Goal: Find specific page/section: Locate a particular part of the current website

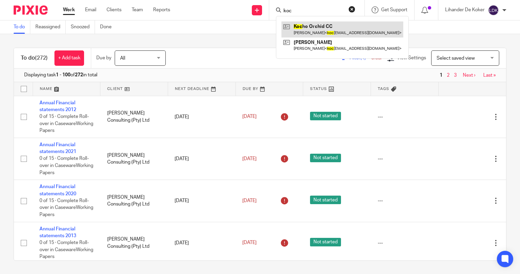
type input "koc"
click at [308, 29] on link at bounding box center [342, 29] width 122 height 16
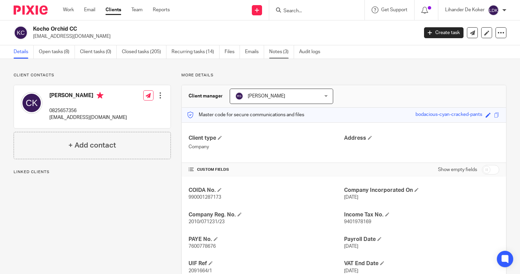
click at [280, 50] on link "Notes (3)" at bounding box center [281, 51] width 25 height 13
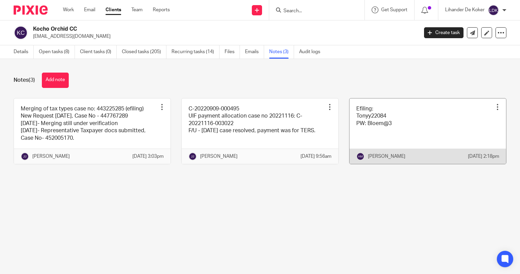
click at [411, 142] on link at bounding box center [427, 130] width 157 height 65
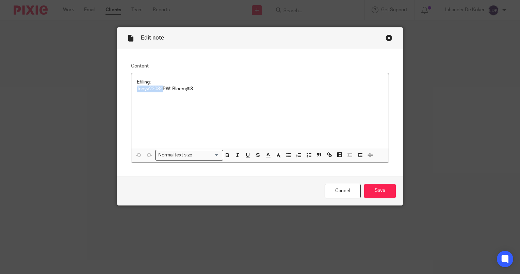
drag, startPoint x: 160, startPoint y: 90, endPoint x: 95, endPoint y: 88, distance: 65.0
click at [95, 88] on div "Edit note Content Efiling: Tonyy22084 PW: Bloem@3 Normal text size Loading... R…" at bounding box center [260, 137] width 520 height 274
copy p "Tonyy22084"
drag, startPoint x: 197, startPoint y: 90, endPoint x: 171, endPoint y: 91, distance: 26.2
click at [171, 91] on p "Efiling: Tonyy22084 PW: Bloem@3" at bounding box center [260, 86] width 246 height 14
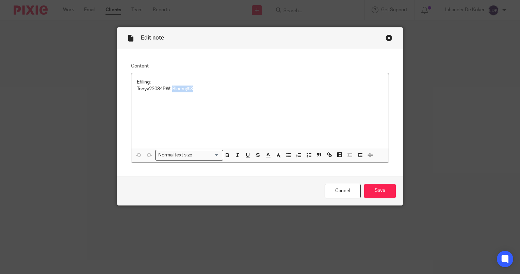
copy p "Bloem@3"
